Goal: Check status: Check status

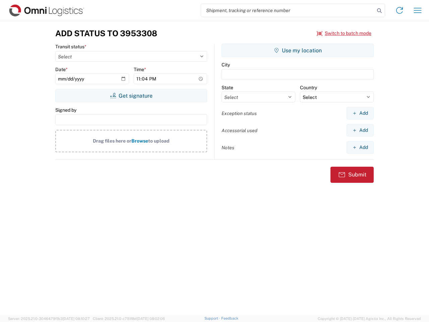
click at [288, 10] on input "search" at bounding box center [287, 10] width 173 height 13
click at [379, 11] on icon at bounding box center [378, 10] width 9 height 9
click at [399, 10] on icon at bounding box center [399, 10] width 11 height 11
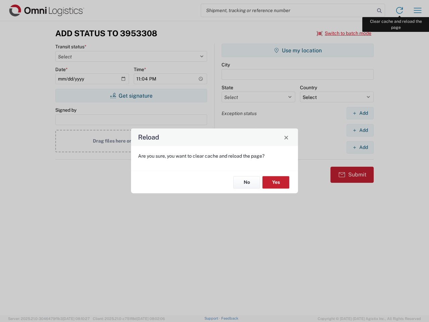
click at [417, 10] on div "Reload Are you sure, you want to clear cache and reload the page? No Yes" at bounding box center [214, 161] width 429 height 322
click at [344, 33] on div "Reload Are you sure, you want to clear cache and reload the page? No Yes" at bounding box center [214, 161] width 429 height 322
click at [131, 95] on div "Reload Are you sure, you want to clear cache and reload the page? No Yes" at bounding box center [214, 161] width 429 height 322
click at [297, 50] on div "Reload Are you sure, you want to clear cache and reload the page? No Yes" at bounding box center [214, 161] width 429 height 322
click at [360, 113] on div "Reload Are you sure, you want to clear cache and reload the page? No Yes" at bounding box center [214, 161] width 429 height 322
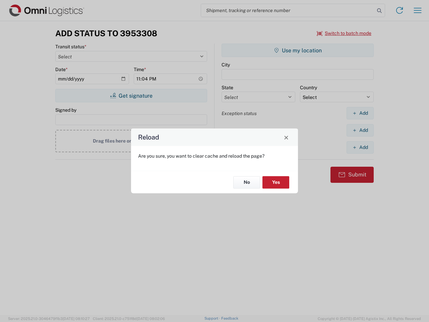
click at [360, 130] on div "Reload Are you sure, you want to clear cache and reload the page? No Yes" at bounding box center [214, 161] width 429 height 322
click at [360, 147] on div "Reload Are you sure, you want to clear cache and reload the page? No Yes" at bounding box center [214, 161] width 429 height 322
